Goal: Task Accomplishment & Management: Complete application form

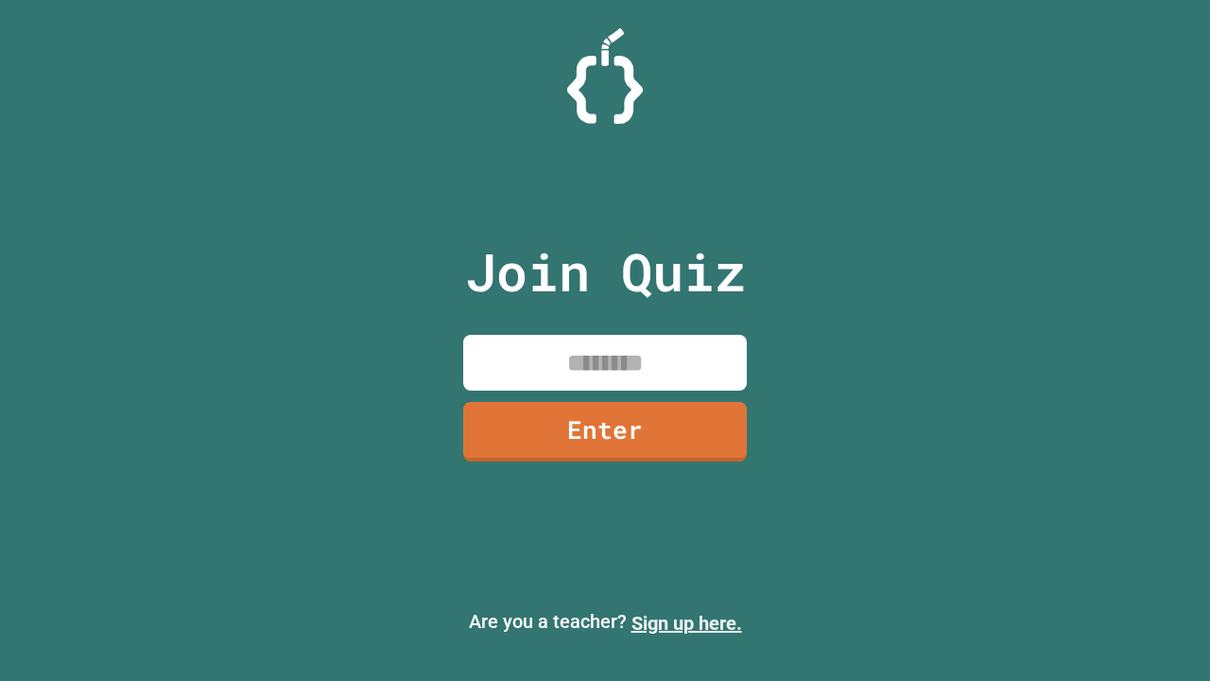
click at [687, 623] on link "Sign up here." at bounding box center [687, 623] width 111 height 23
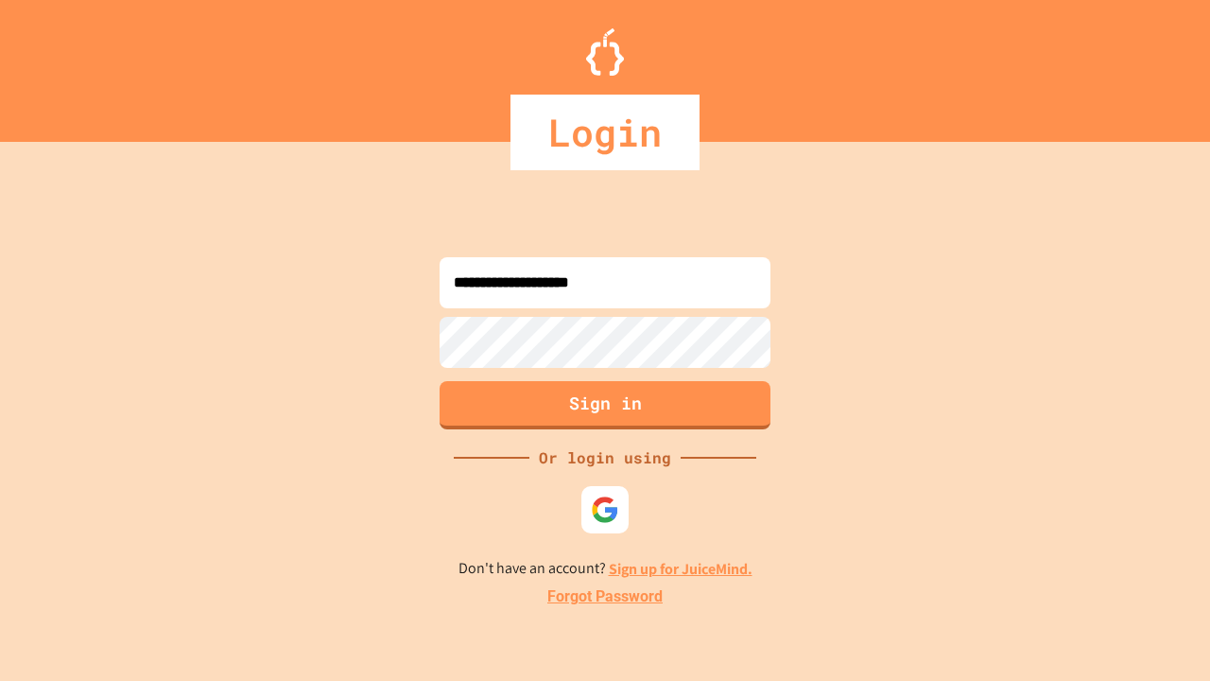
type input "**********"
